Goal: Complete application form: Complete application form

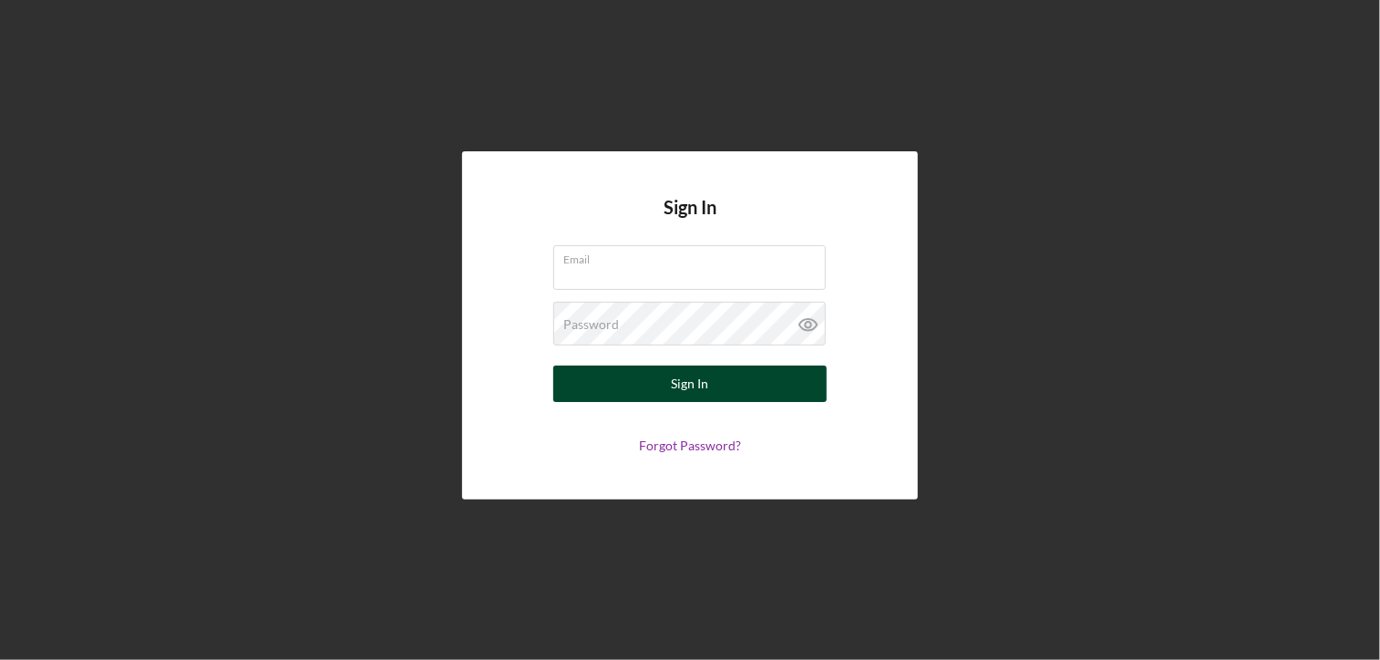
type input "[PERSON_NAME][EMAIL_ADDRESS][DOMAIN_NAME]"
click at [675, 387] on div "Sign In" at bounding box center [690, 383] width 37 height 36
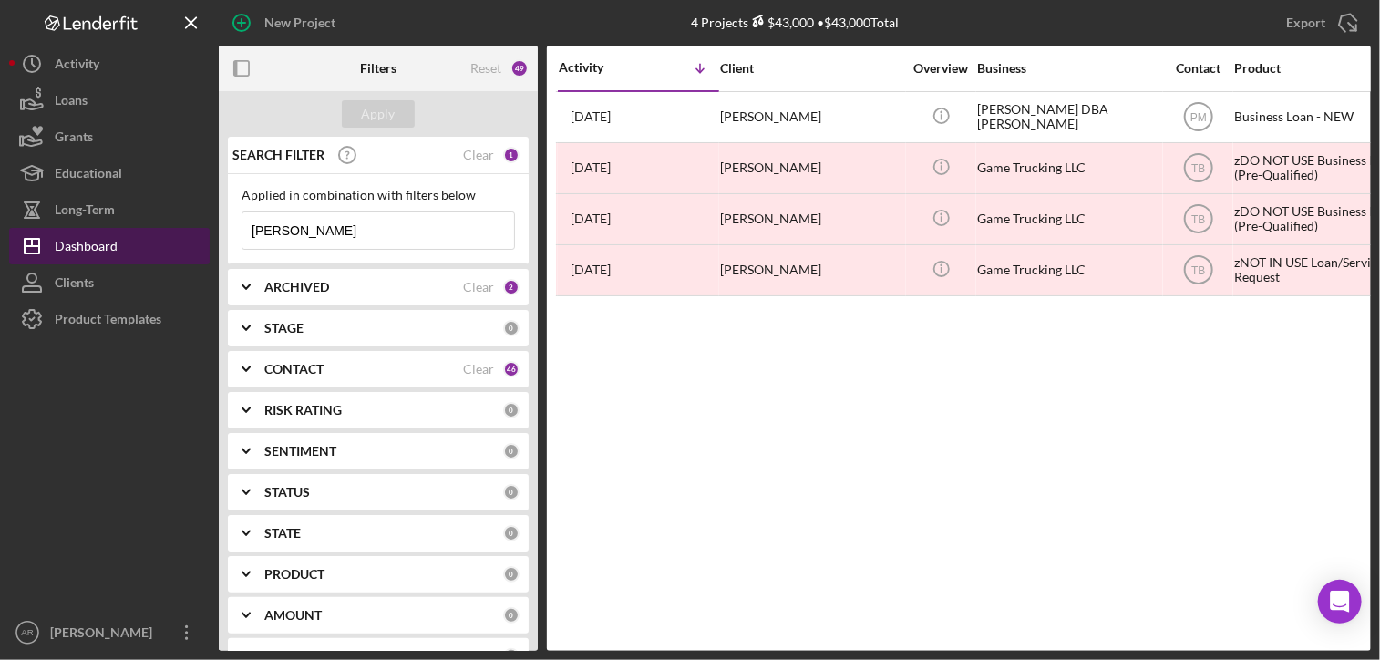
drag, startPoint x: 343, startPoint y: 221, endPoint x: 194, endPoint y: 228, distance: 148.7
click at [194, 228] on div "New Project 4 Projects $43,000 • $43,000 Total [PERSON_NAME] Export Icon/Export…" at bounding box center [689, 325] width 1361 height 651
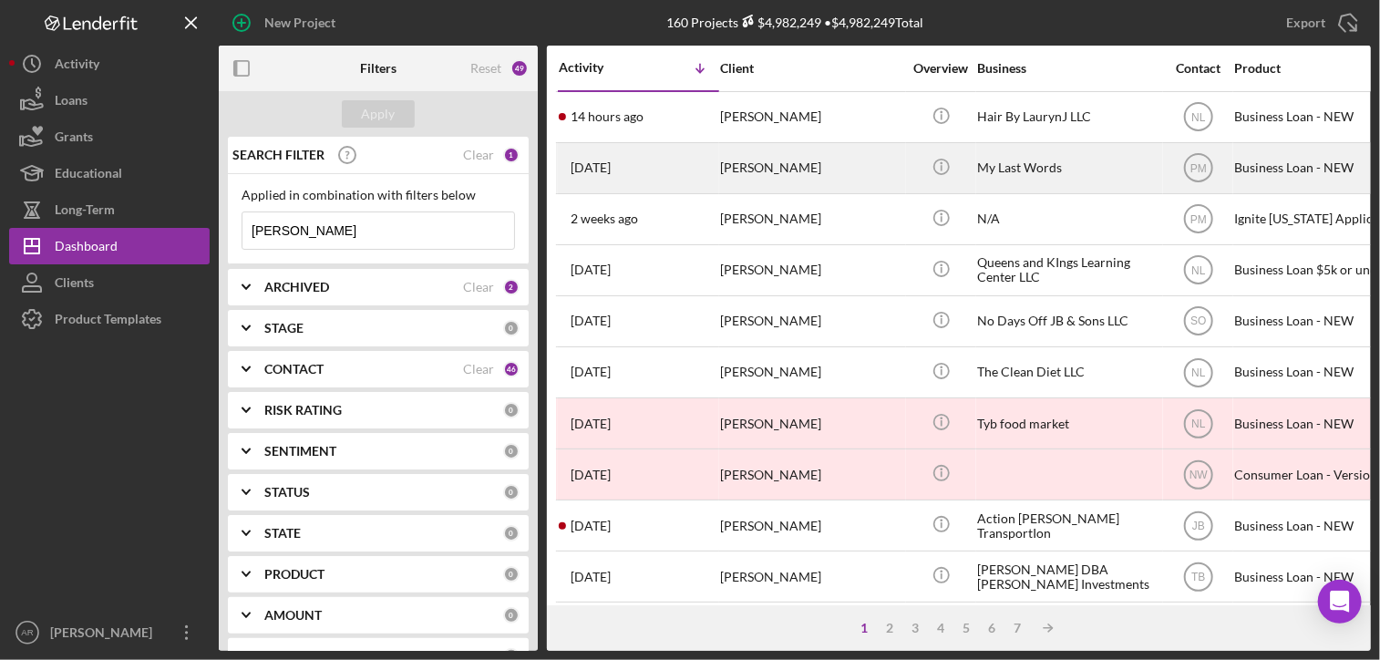
type input "[PERSON_NAME]"
click at [754, 165] on div "[PERSON_NAME]" at bounding box center [811, 168] width 182 height 48
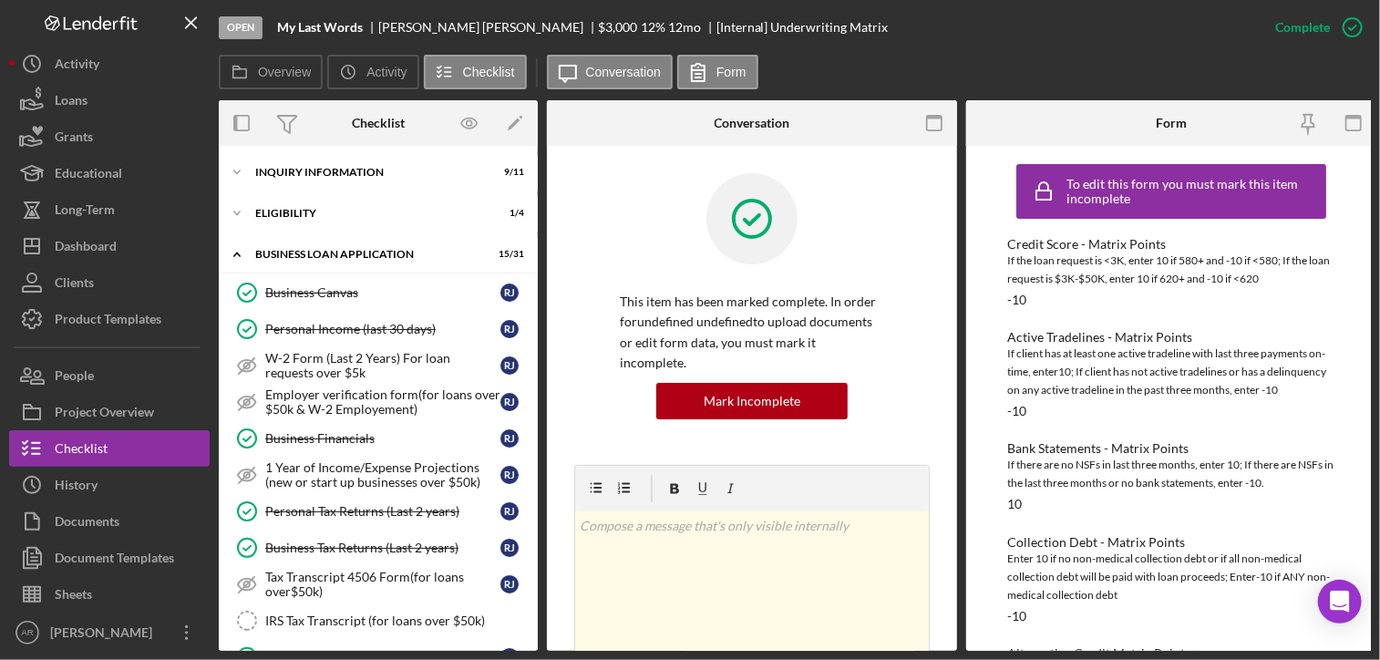
scroll to position [835, 0]
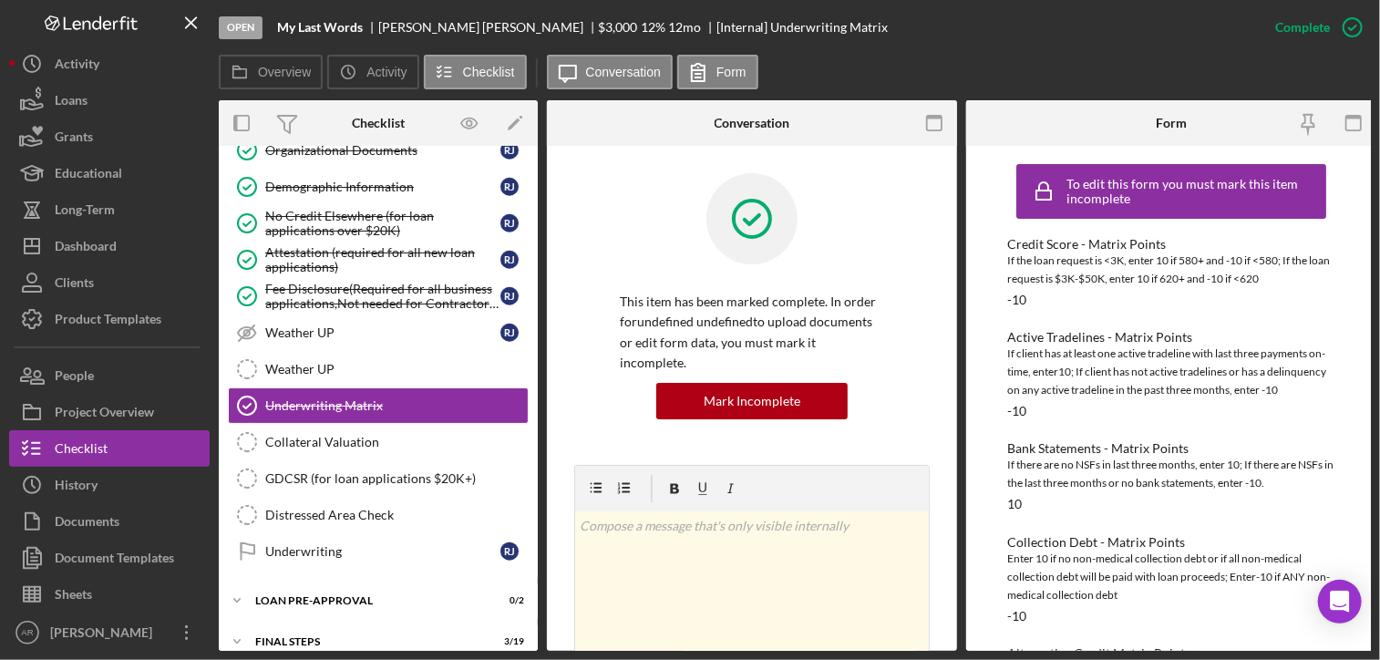
drag, startPoint x: 539, startPoint y: 486, endPoint x: 530, endPoint y: 546, distance: 60.8
click at [530, 546] on div "Overview Internal Workflow Stage Open Icon/Dropdown Arrow Archive (can unarchiv…" at bounding box center [795, 375] width 1152 height 550
click at [237, 587] on icon "Icon/Expander" at bounding box center [237, 600] width 36 height 36
click at [313, 631] on div "Loan Approval" at bounding box center [396, 638] width 262 height 15
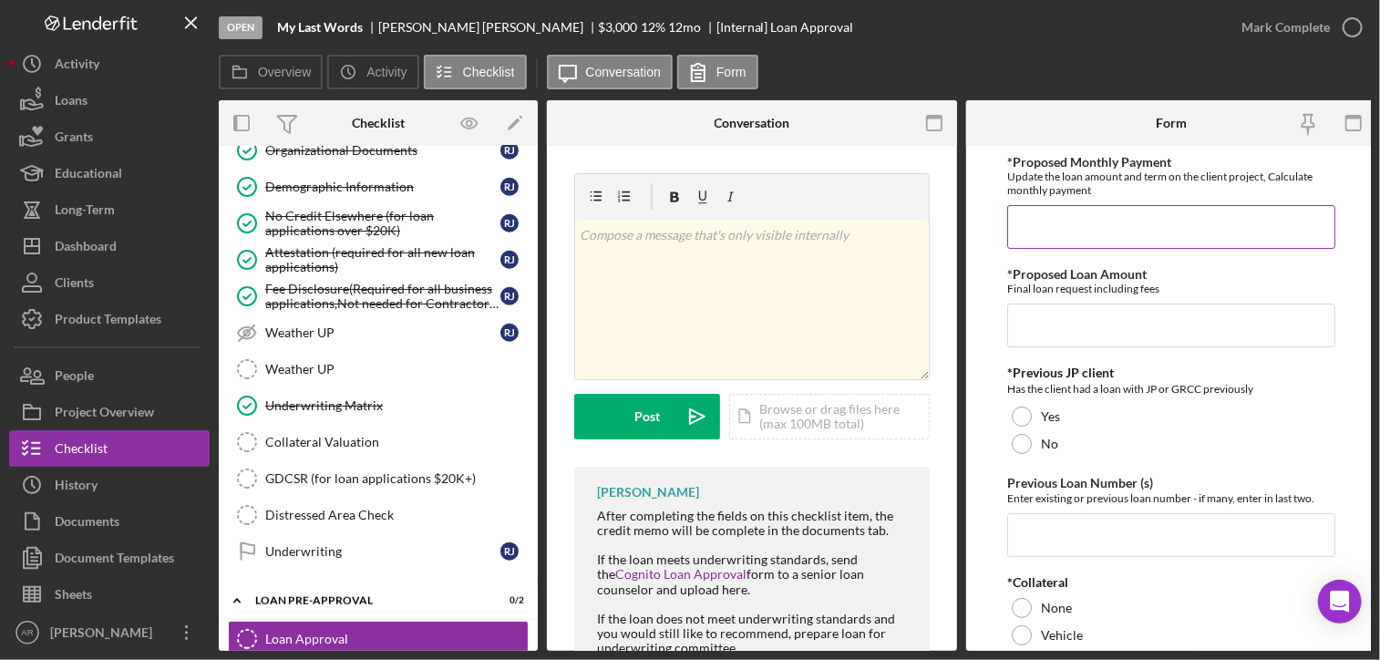
click at [1034, 224] on input "*Proposed Monthly Payment" at bounding box center [1171, 227] width 328 height 44
type input "$110"
click at [1038, 331] on input "*Proposed Loan Amount" at bounding box center [1171, 325] width 328 height 44
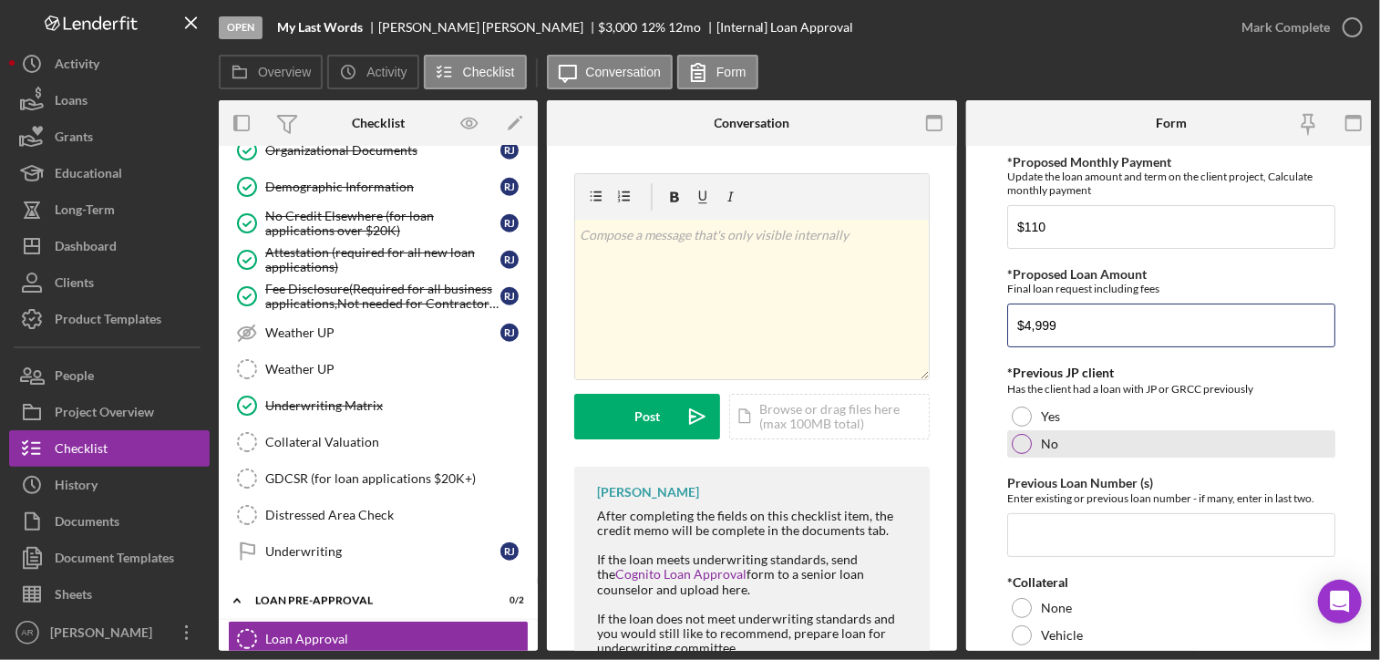
type input "$4,999"
click at [1021, 441] on div at bounding box center [1021, 444] width 20 height 20
click at [1037, 520] on input "Previous Loan Number (s)" at bounding box center [1171, 535] width 328 height 44
type input "n/a"
click at [1091, 498] on div "Enter existing or previous loan number - if many, enter in last two." at bounding box center [1171, 498] width 328 height 14
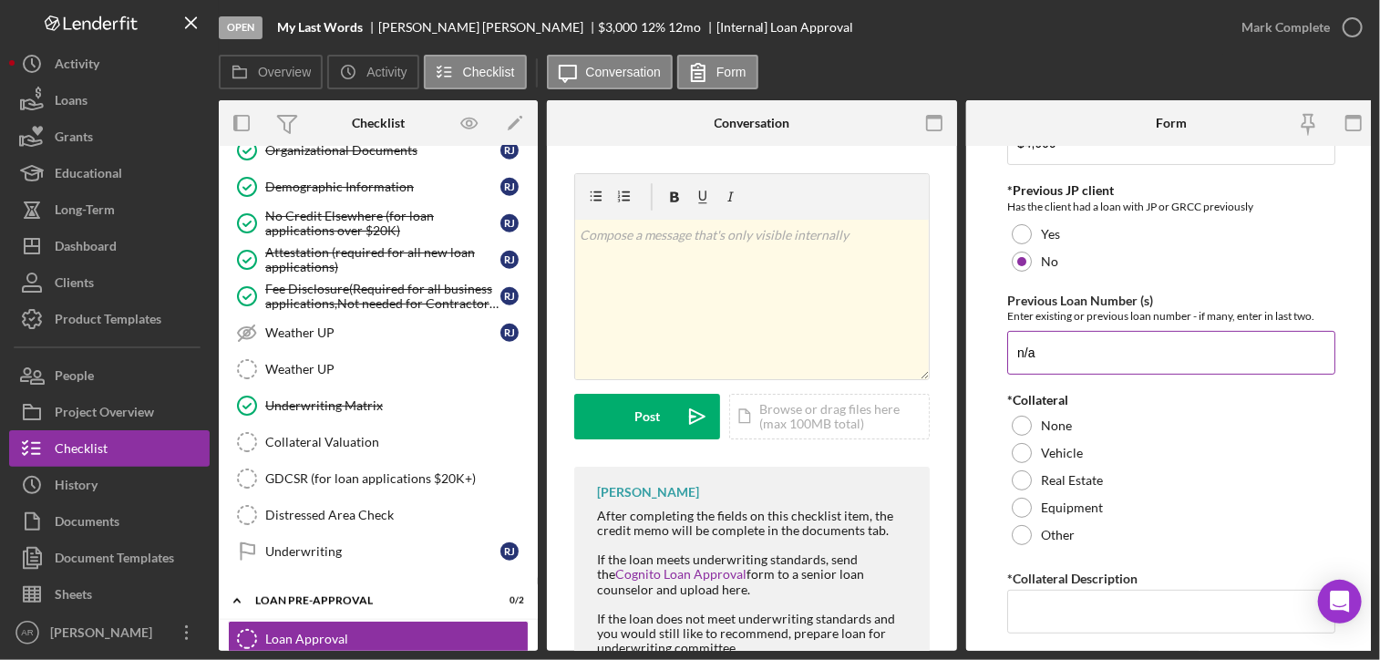
scroll to position [219, 0]
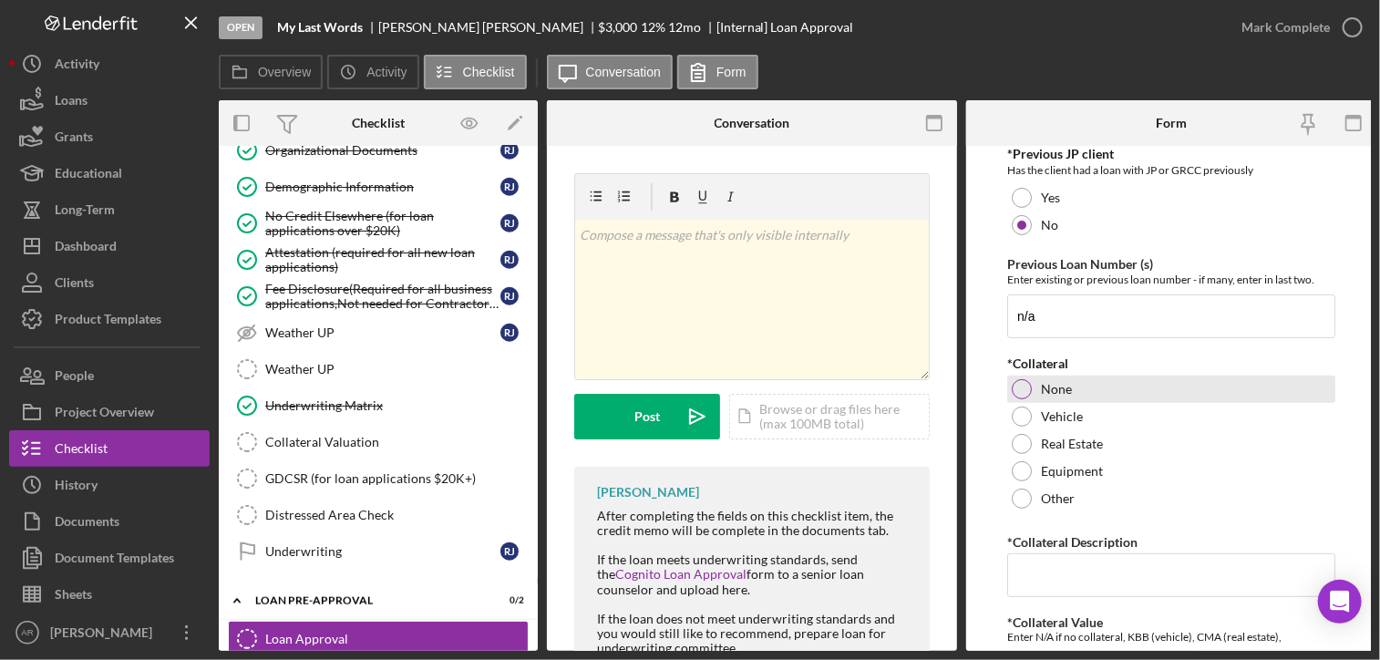
click at [1031, 392] on div "None" at bounding box center [1171, 388] width 328 height 27
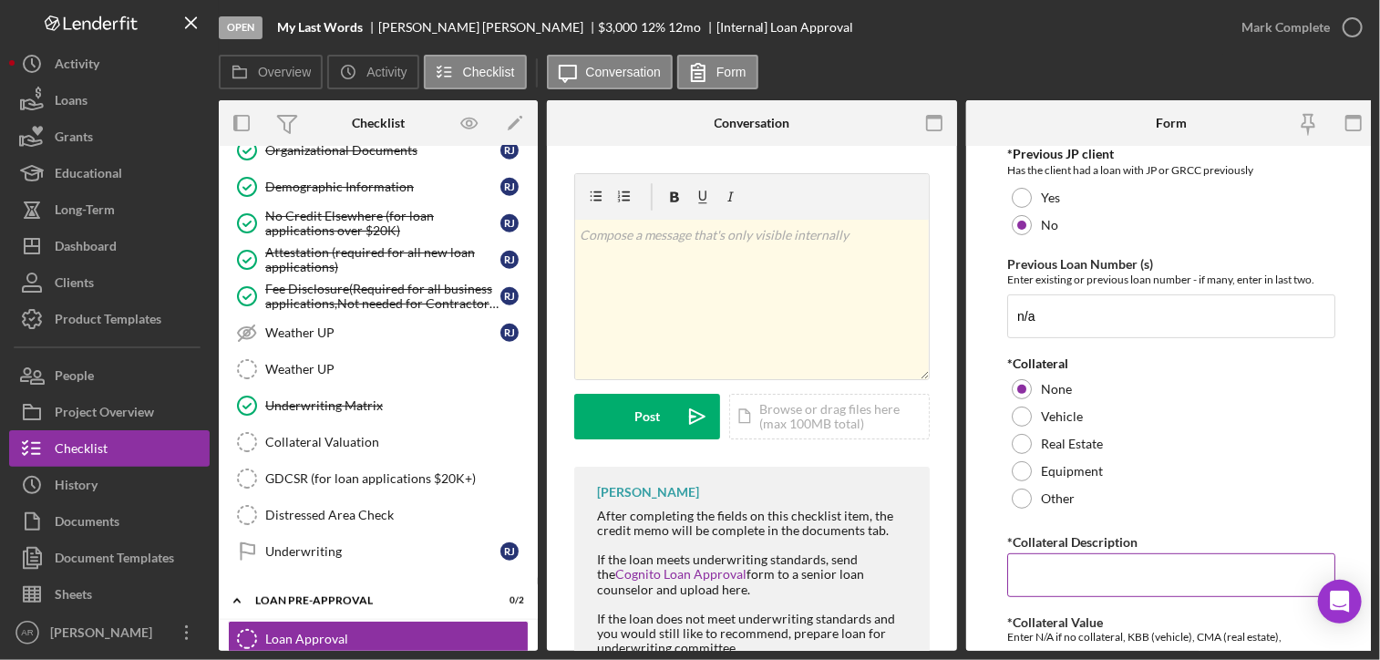
click at [1053, 569] on input "*Collateral Description" at bounding box center [1171, 575] width 328 height 44
type input "n/a"
click at [1043, 539] on label "*Collateral Description" at bounding box center [1072, 541] width 130 height 15
click at [1043, 553] on input "n/a" at bounding box center [1171, 575] width 328 height 44
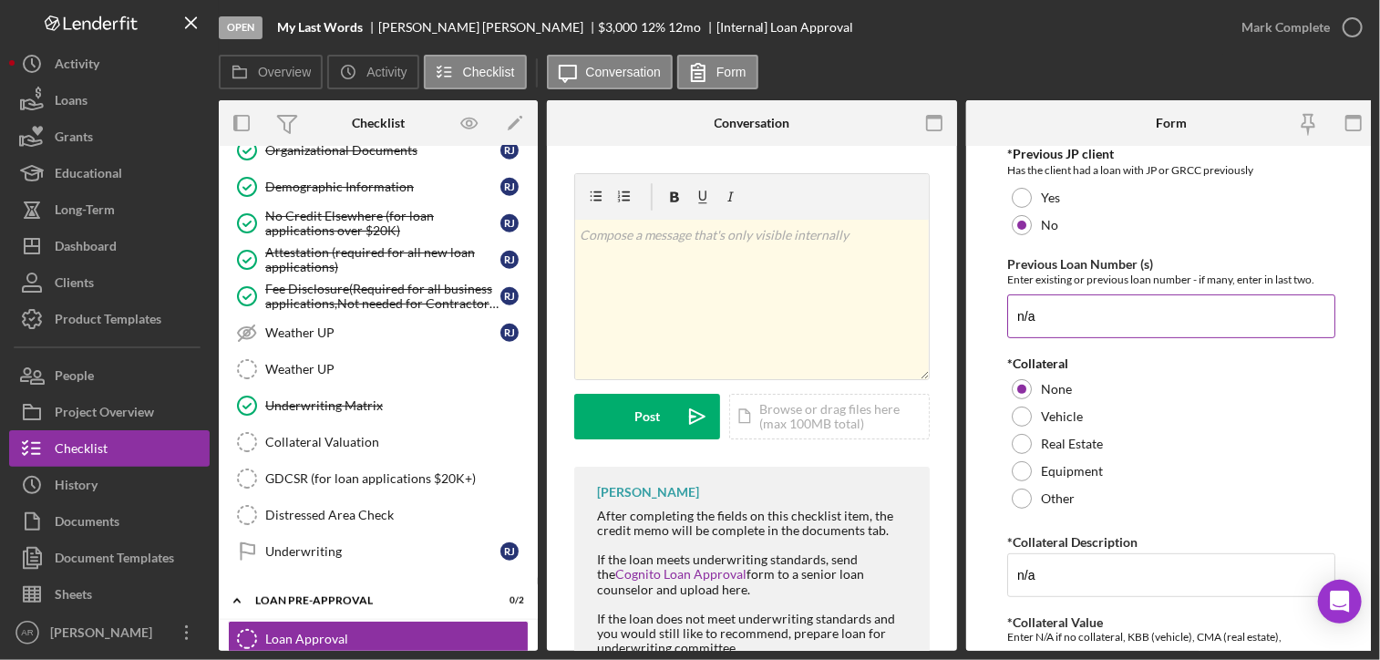
click at [1072, 277] on div "Enter existing or previous loan number - if many, enter in last two." at bounding box center [1171, 279] width 328 height 14
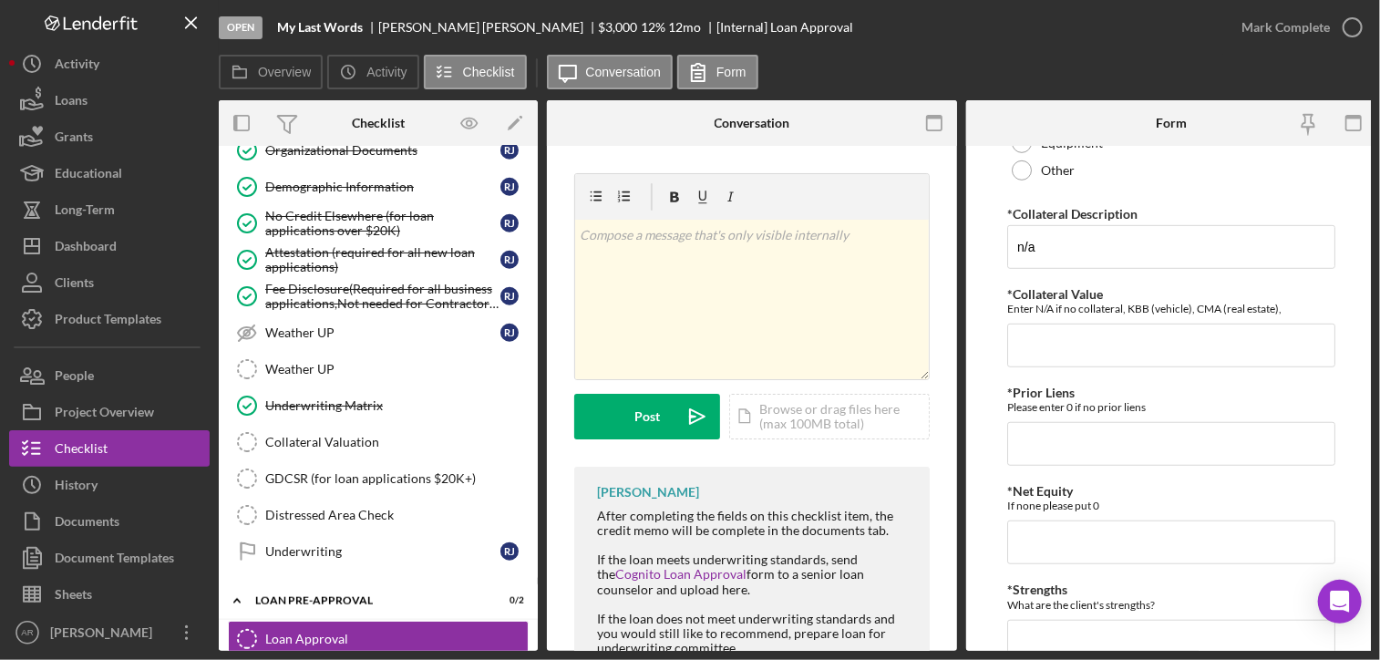
scroll to position [583, 0]
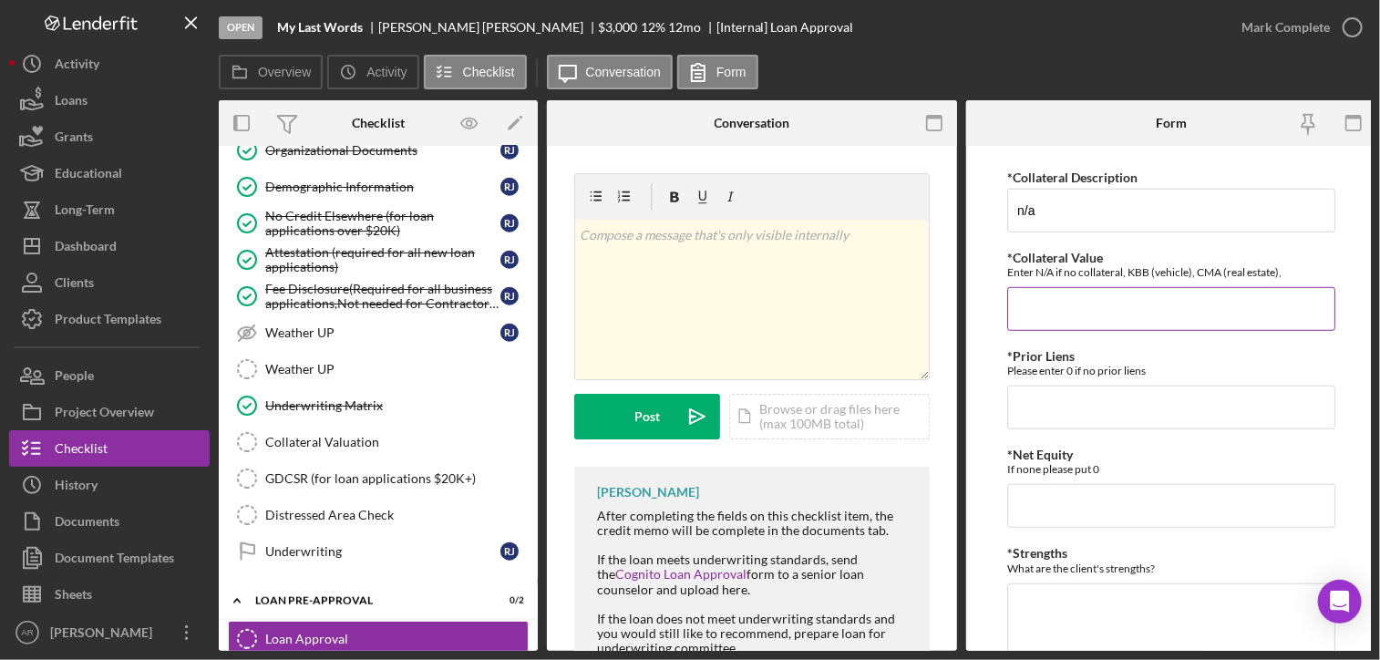
click at [1035, 307] on input "*Collateral Value" at bounding box center [1171, 309] width 328 height 44
type input "0"
click at [1046, 404] on input "*Prior Liens" at bounding box center [1171, 407] width 328 height 44
type input "0"
click at [1053, 500] on input "*Net Equity" at bounding box center [1171, 506] width 328 height 44
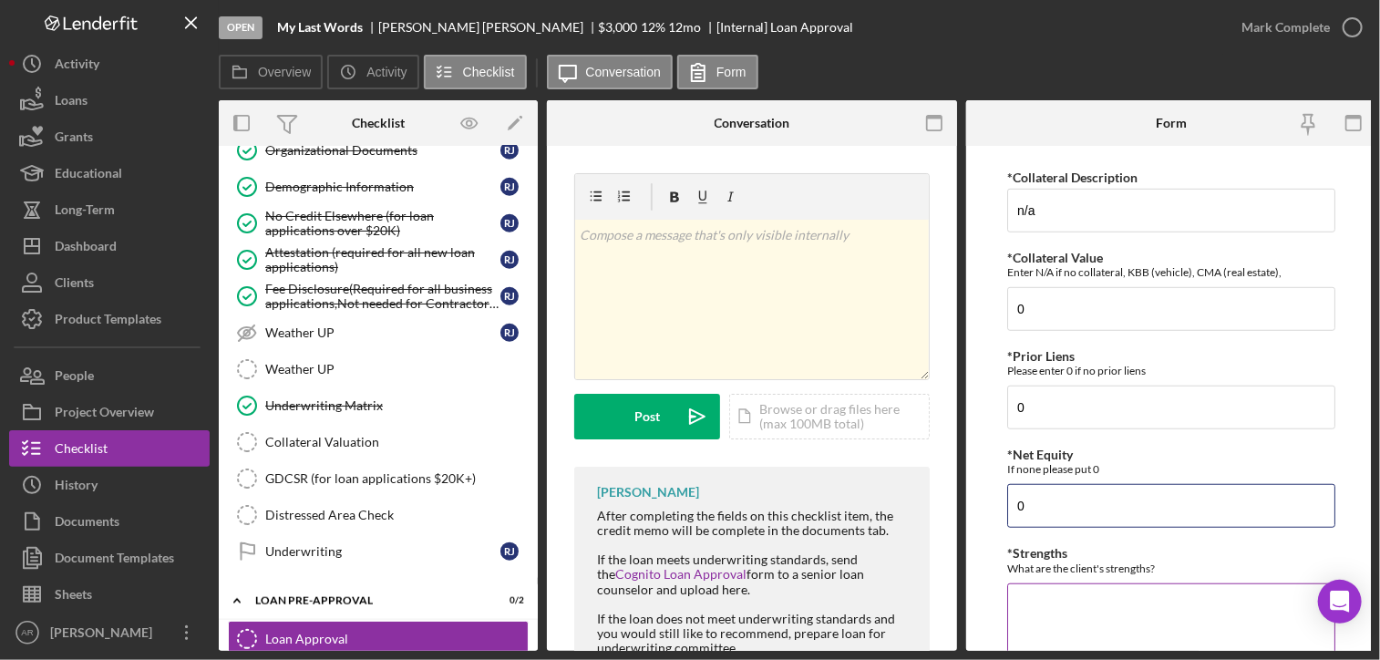
type input "0"
click at [1048, 606] on textarea "*Strengths" at bounding box center [1171, 626] width 328 height 87
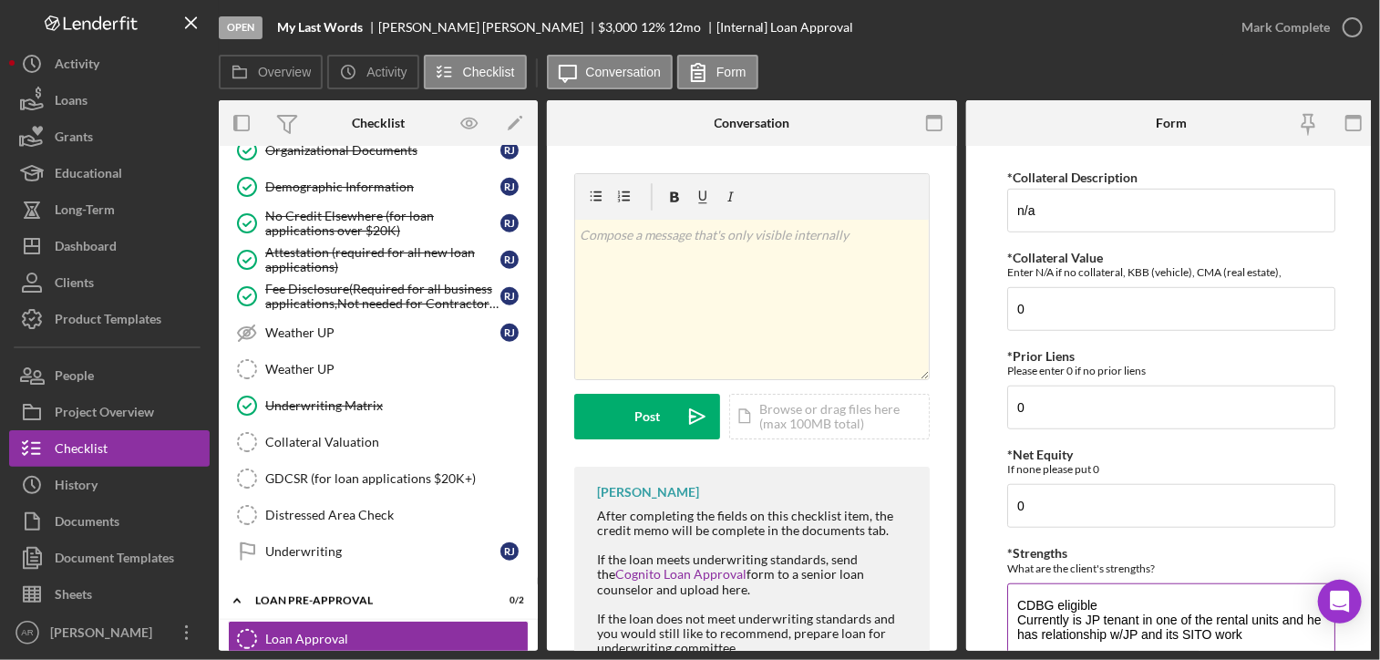
click at [1028, 567] on div "What are the client's strengths?" at bounding box center [1171, 568] width 328 height 14
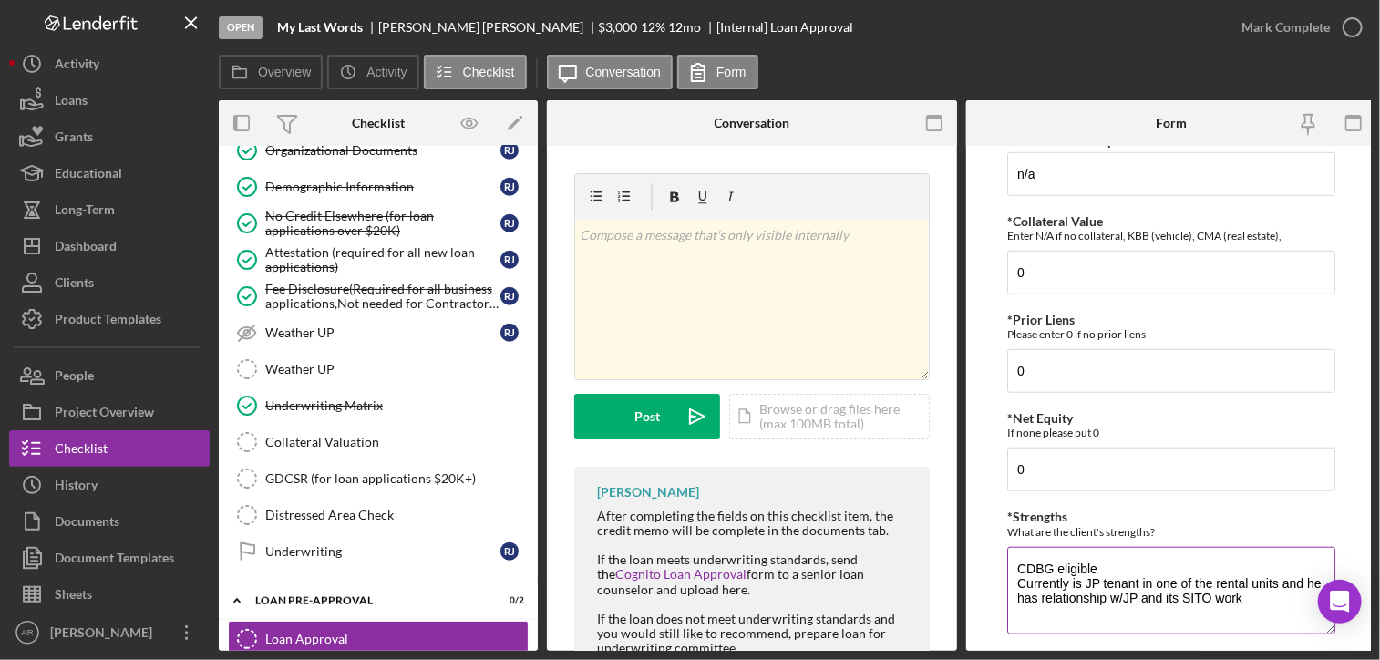
scroll to position [656, 0]
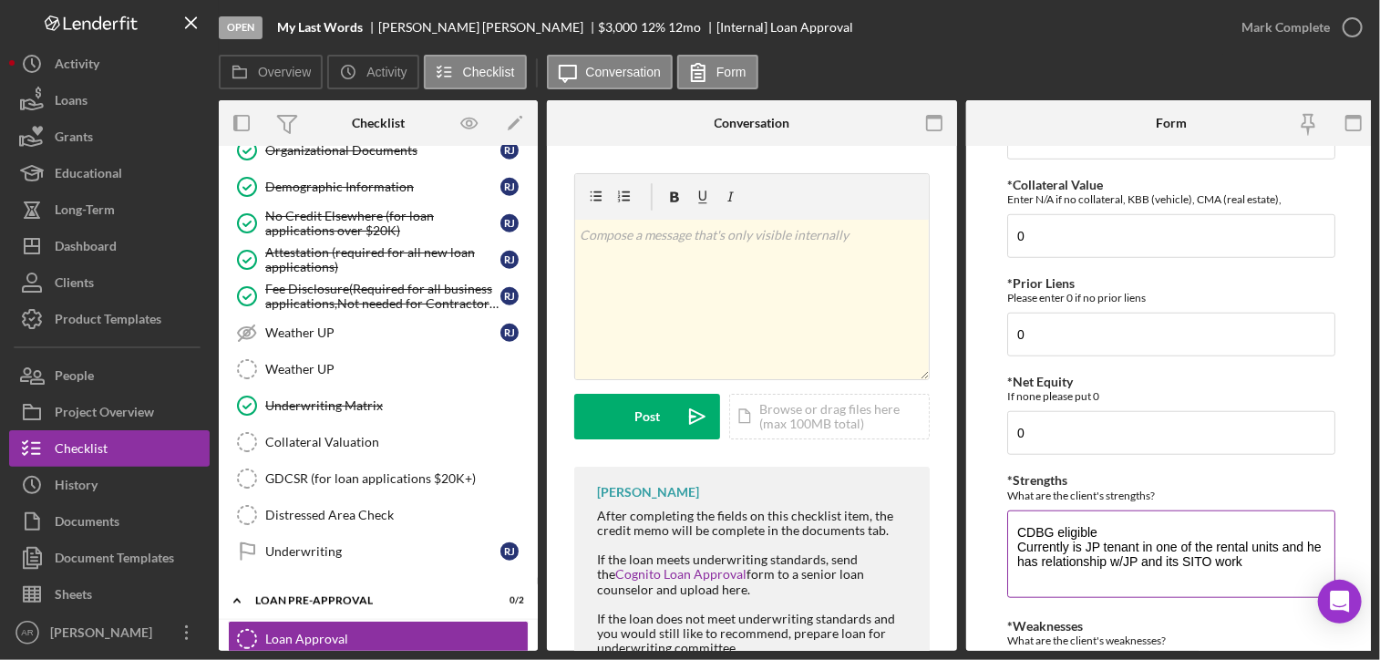
click at [1249, 553] on textarea "CDBG eligible Currently is JP tenant in one of the rental units and he has rela…" at bounding box center [1171, 553] width 328 height 87
type textarea "CDBG eligible Currently is JP tenant in one of the rental units and he has rela…"
click at [1093, 572] on textarea "CDBG eligible Currently is JP tenant in one of the rental units and he has rela…" at bounding box center [1171, 553] width 328 height 87
click at [1055, 491] on div "What are the client's strengths?" at bounding box center [1171, 495] width 328 height 14
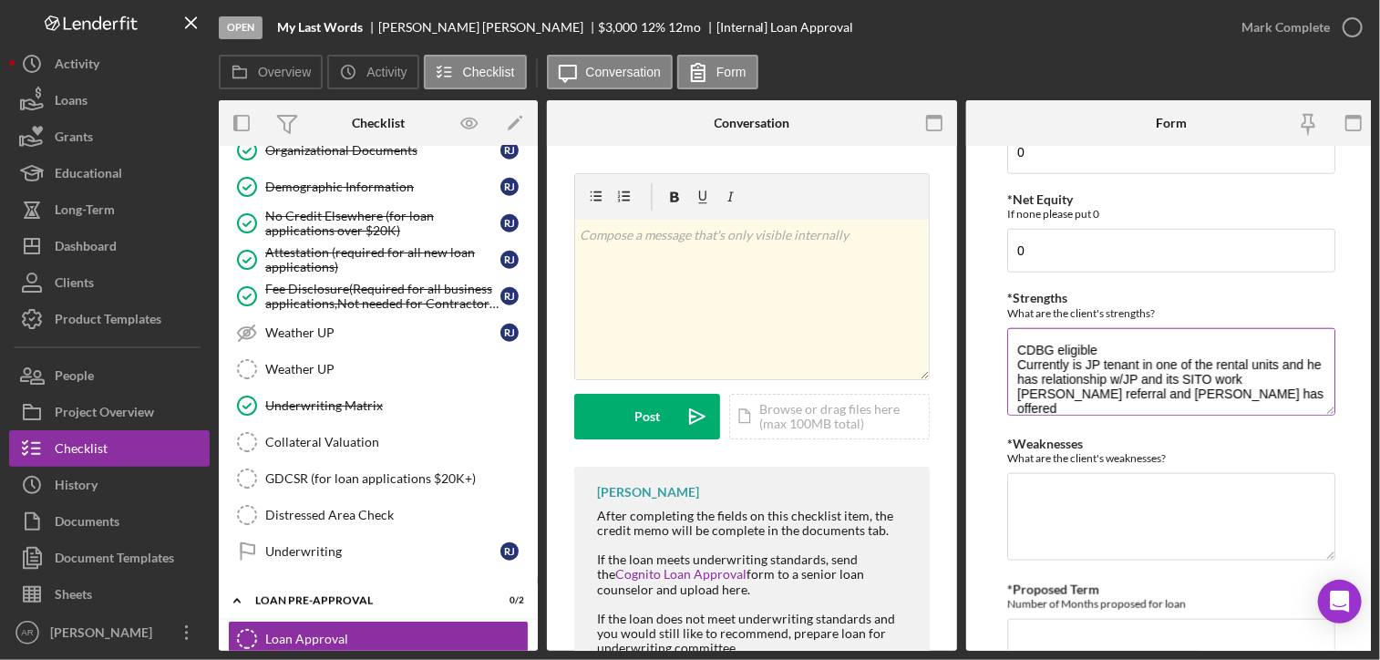
scroll to position [875, 0]
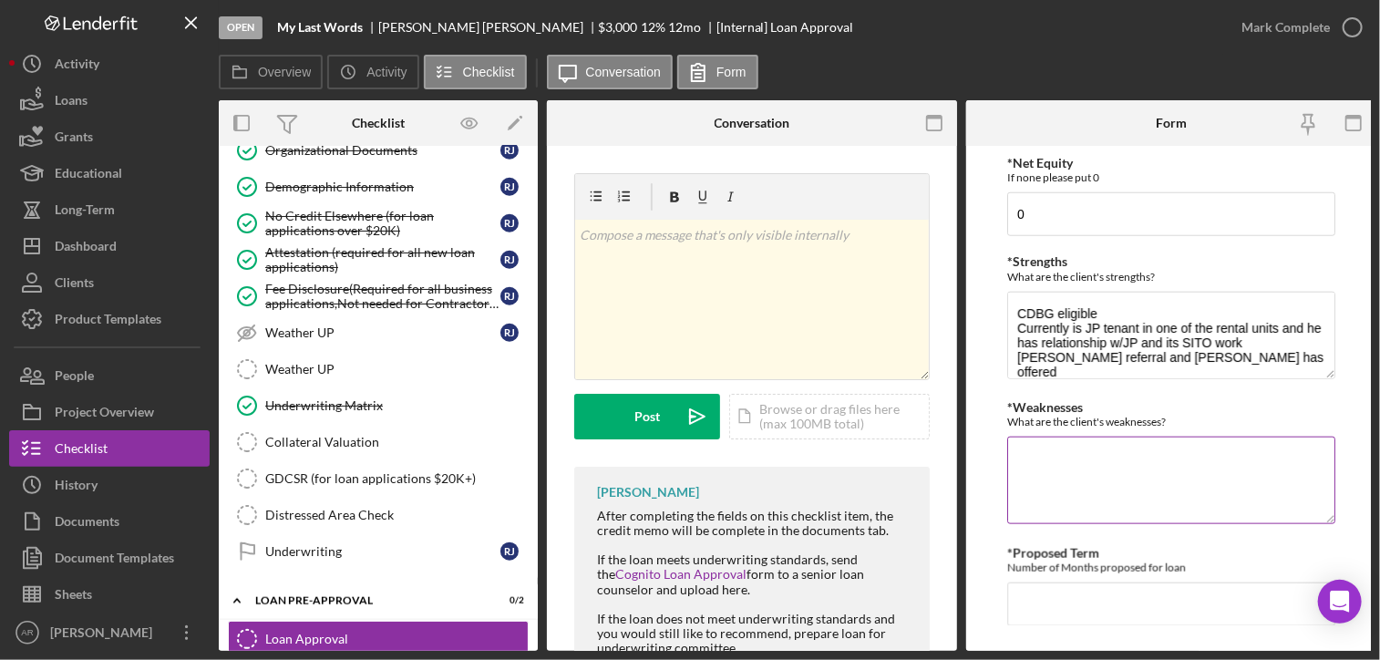
click at [1049, 462] on textarea "*Weaknesses" at bounding box center [1171, 479] width 328 height 87
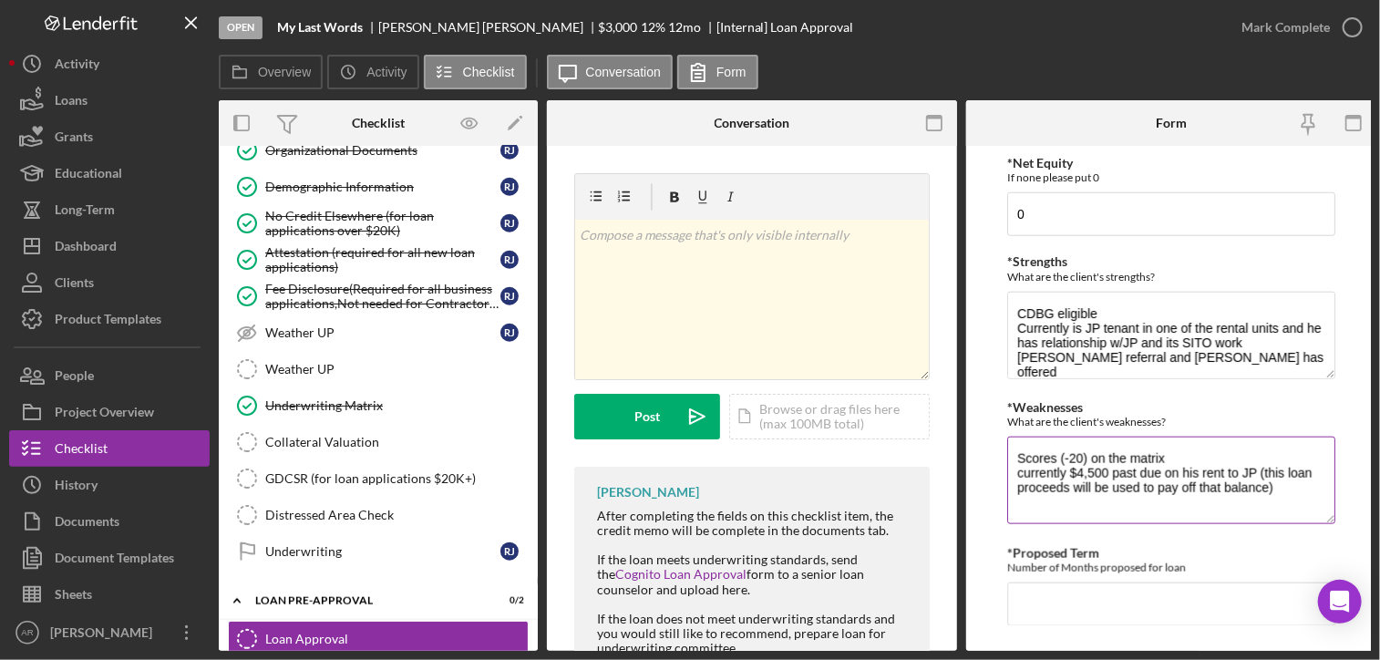
paste textarea "LOX for his criminal record. Are we able to use SBA funds for someone with a [M…"
drag, startPoint x: 1016, startPoint y: 495, endPoint x: 1079, endPoint y: 500, distance: 63.1
click at [1079, 500] on textarea "Scores (-20) on the matrix currently $4,500 past due on his rent to JP (this lo…" at bounding box center [1171, 479] width 328 height 87
click at [1156, 500] on textarea "Scores (-20) on the matrix currently $4,500 past due on his rent to JP (this lo…" at bounding box center [1171, 479] width 328 height 87
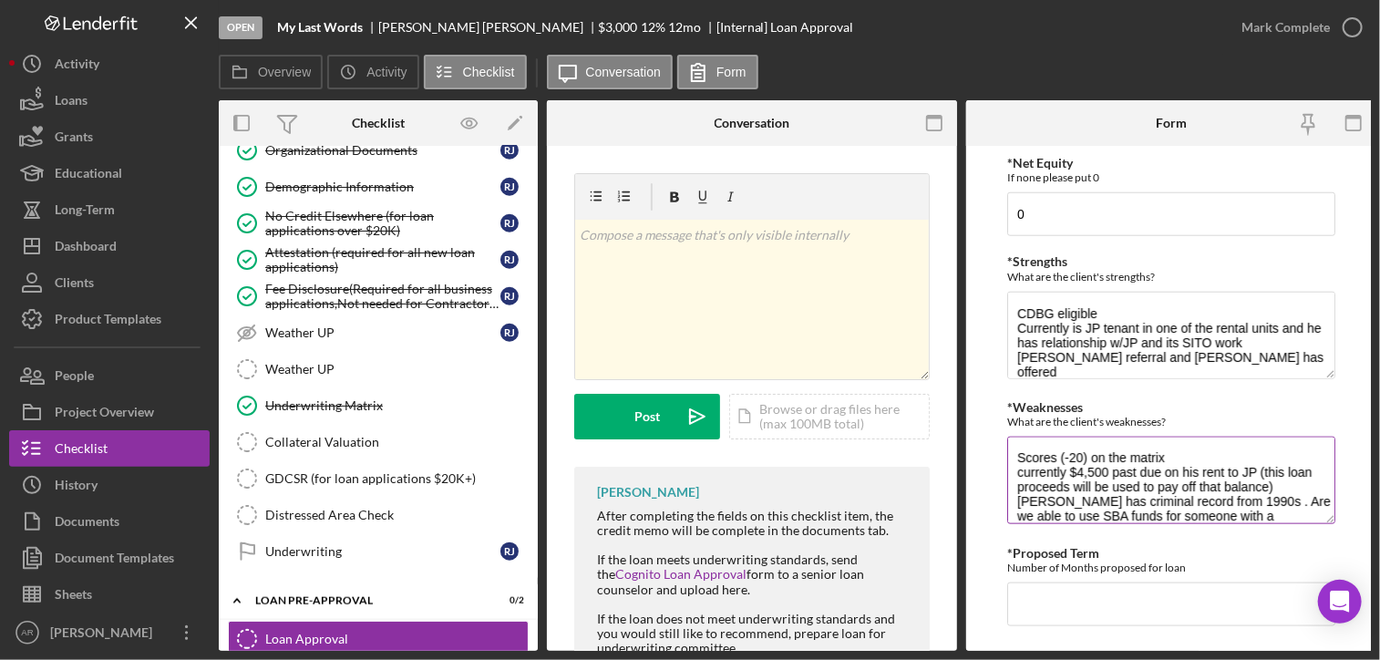
scroll to position [29, 0]
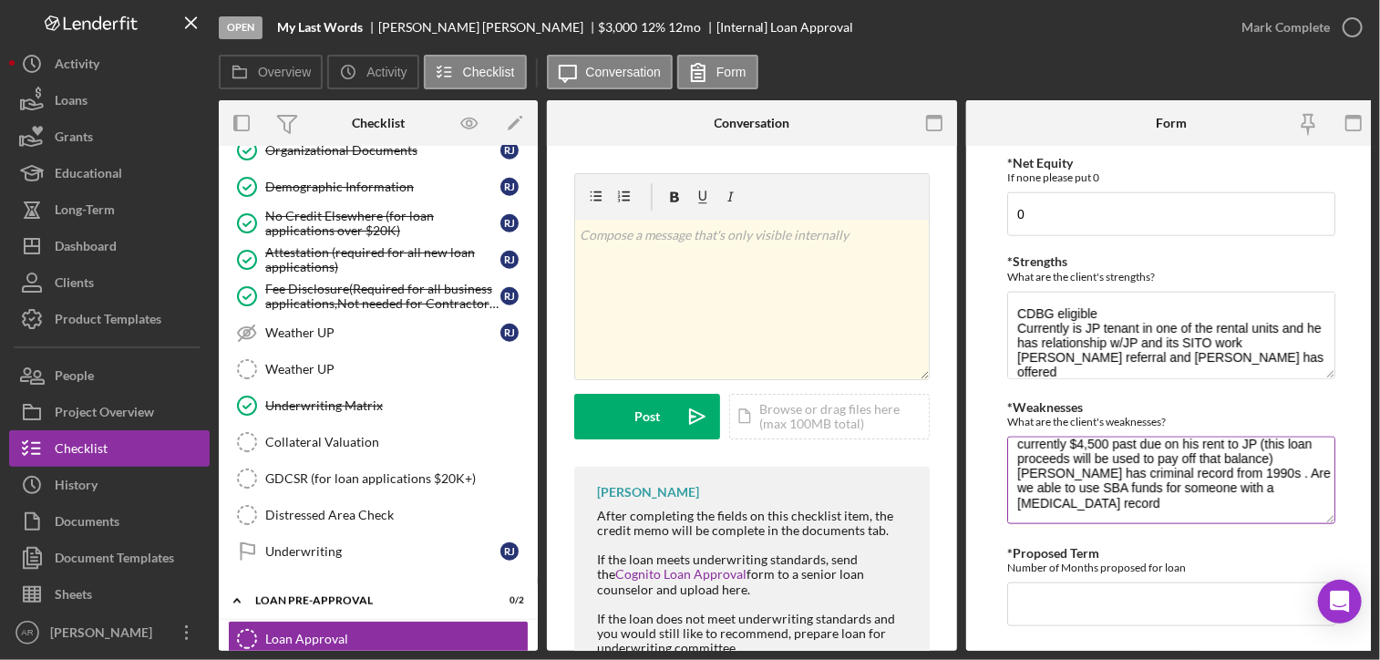
drag, startPoint x: 1229, startPoint y: 498, endPoint x: 1257, endPoint y: 486, distance: 31.0
click at [1257, 486] on textarea "Scores (-20) on the matrix currently $4,500 past due on his rent to JP (this lo…" at bounding box center [1171, 479] width 328 height 87
click at [1101, 498] on textarea "Scores (-20) on the matrix currently $4,500 past due on his rent to JP (this lo…" at bounding box center [1171, 479] width 328 height 87
type textarea "Scores (-20) on the matrix currently $4,500 past due on his rent to JP (this lo…"
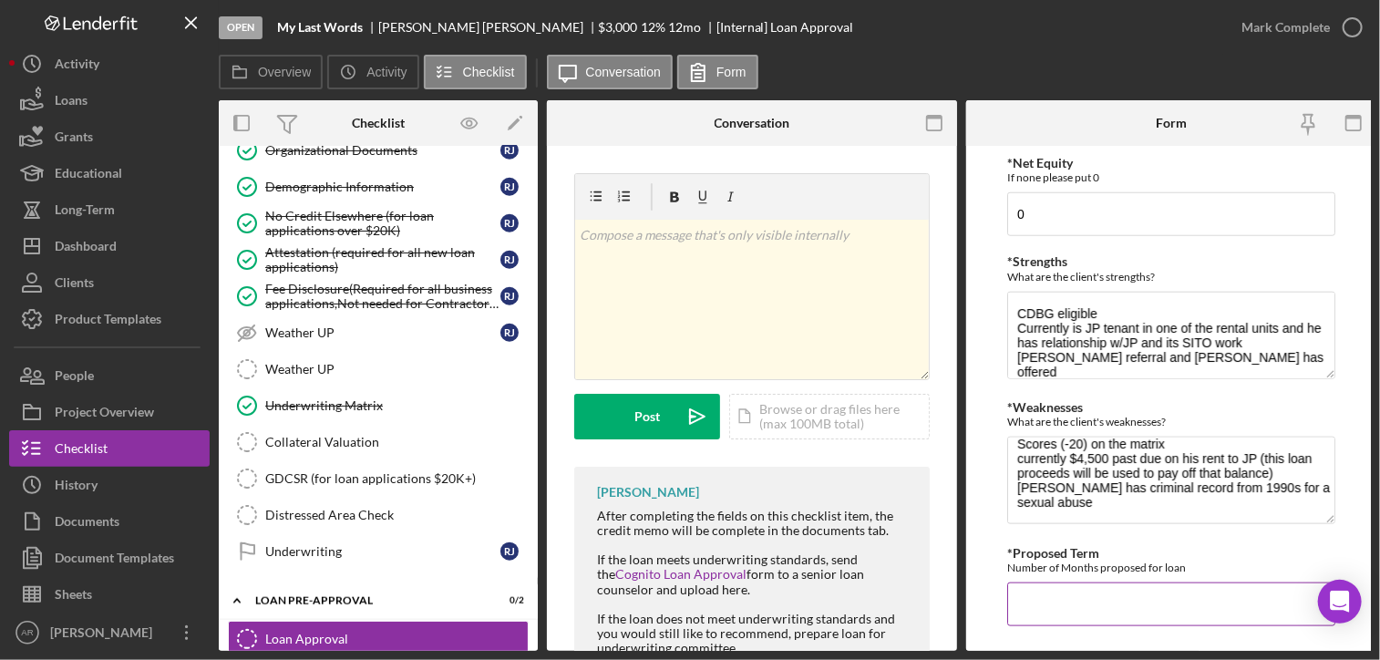
click at [1055, 600] on input "*Proposed Term" at bounding box center [1171, 604] width 328 height 44
type input "60"
click at [1198, 546] on div "*Proposed Term Number of Months proposed for loan" at bounding box center [1171, 560] width 328 height 28
click at [1287, 351] on textarea "CDBG eligible Currently is JP tenant in one of the rental units and he has rela…" at bounding box center [1171, 335] width 328 height 87
paste textarea "offered to coach him"
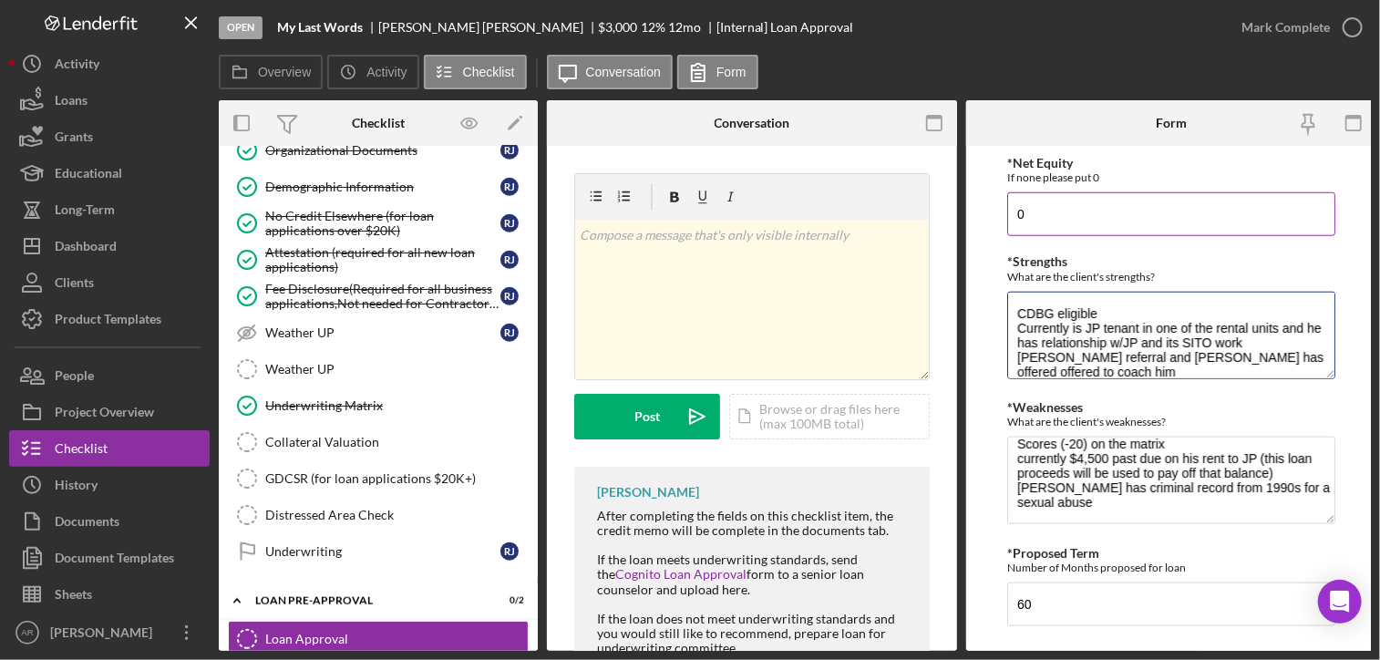
scroll to position [1, 0]
drag, startPoint x: 1256, startPoint y: 354, endPoint x: 1298, endPoint y: 356, distance: 42.0
click at [1298, 356] on textarea "CDBG eligible Currently is JP tenant in one of the rental units and he has rela…" at bounding box center [1171, 335] width 328 height 87
click at [1113, 360] on textarea "CDBG eligible Currently is JP tenant in one of the rental units and he has rela…" at bounding box center [1171, 335] width 328 height 87
type textarea "CDBG eligible Currently is JP tenant in one of the rental units and he has rela…"
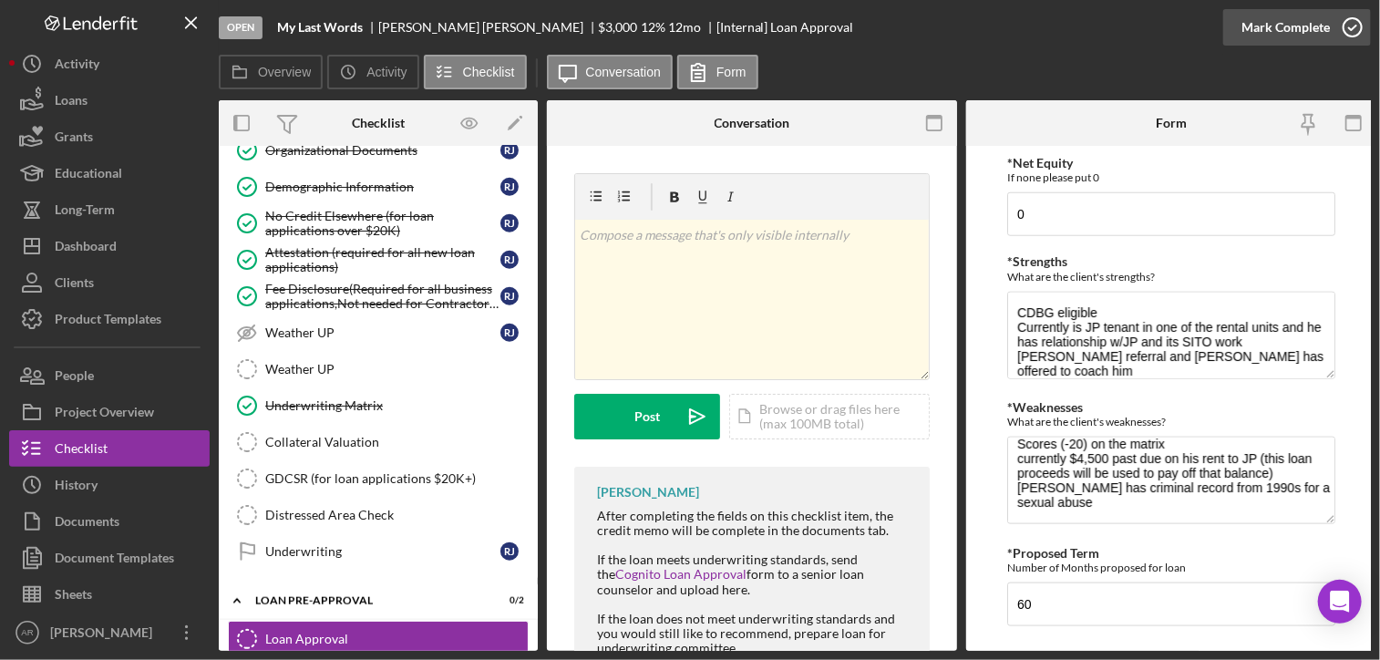
click at [1351, 25] on icon "button" at bounding box center [1352, 28] width 46 height 46
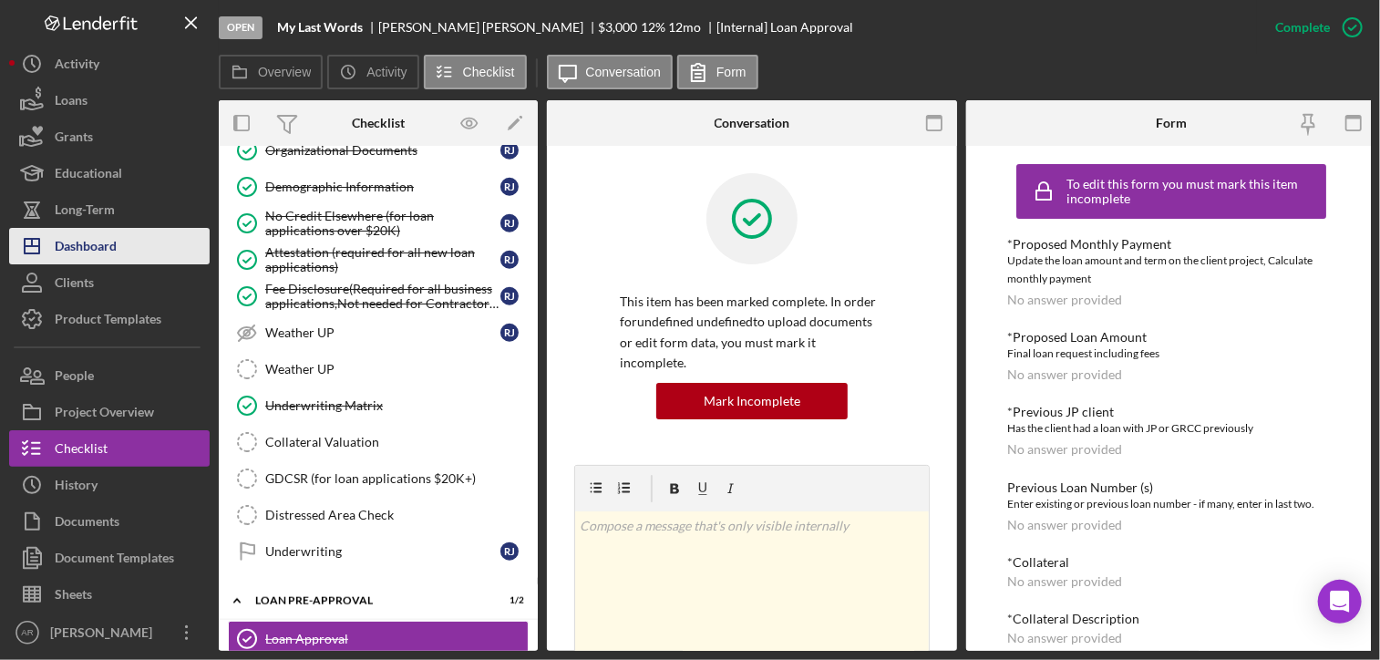
click at [76, 250] on div "Dashboard" at bounding box center [86, 248] width 62 height 41
